Goal: Task Accomplishment & Management: Use online tool/utility

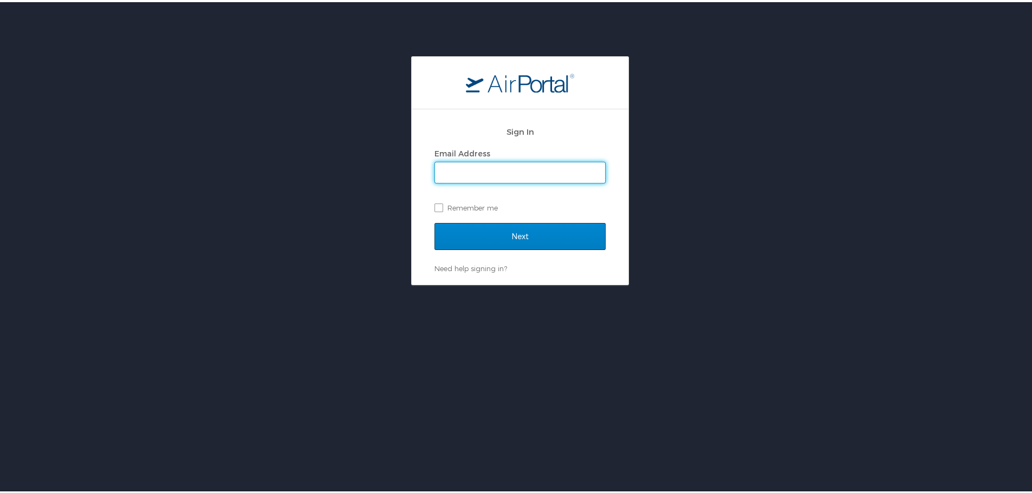
type input "aenriquez@aristeo.com"
click at [529, 233] on input "Next" at bounding box center [519, 234] width 171 height 27
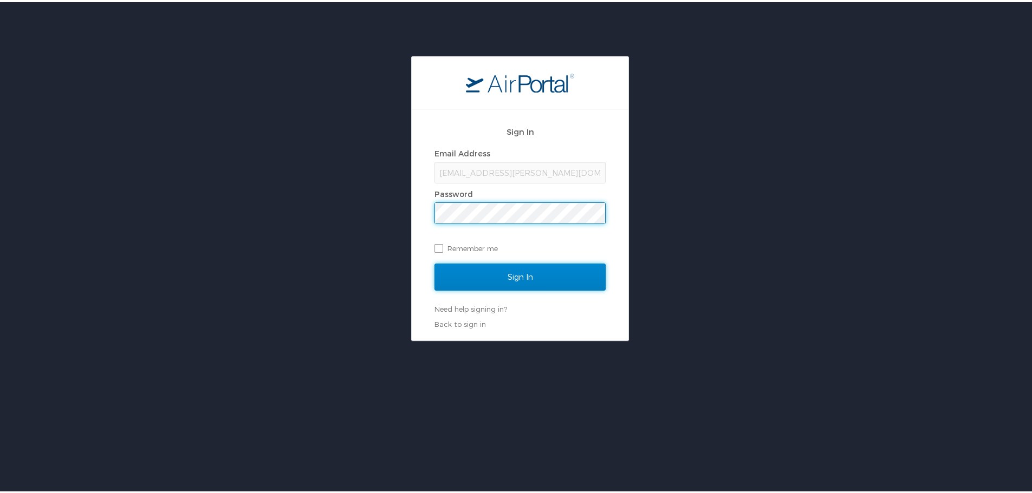
click at [519, 283] on input "Sign In" at bounding box center [519, 275] width 171 height 27
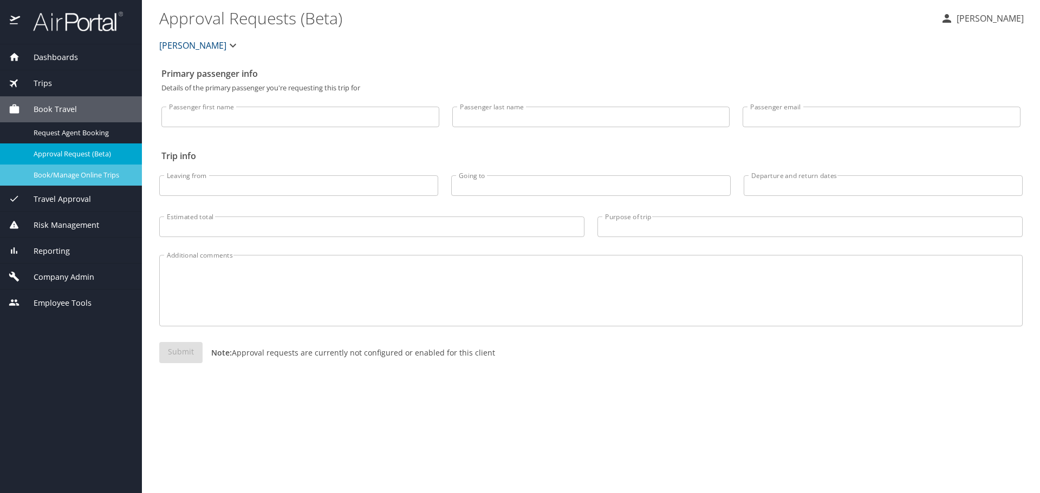
click at [56, 175] on span "Book/Manage Online Trips" at bounding box center [81, 175] width 95 height 10
